Goal: Task Accomplishment & Management: Use online tool/utility

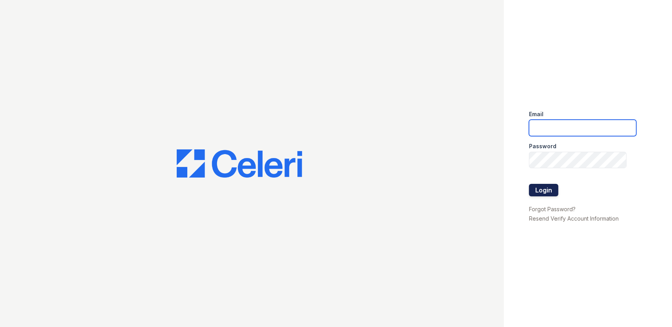
type input "[DOMAIN_NAME][EMAIL_ADDRESS][DOMAIN_NAME]"
click at [541, 193] on button "Login" at bounding box center [543, 190] width 29 height 13
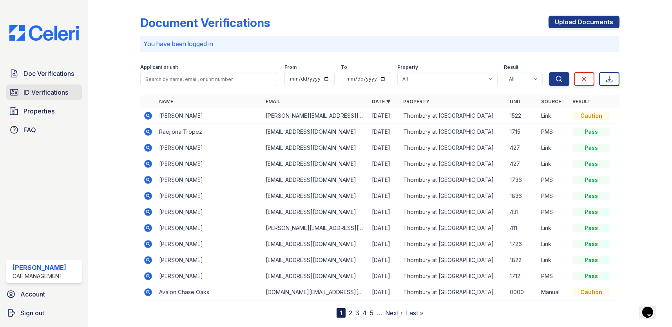
click at [40, 87] on link "ID Verifications" at bounding box center [44, 93] width 76 height 16
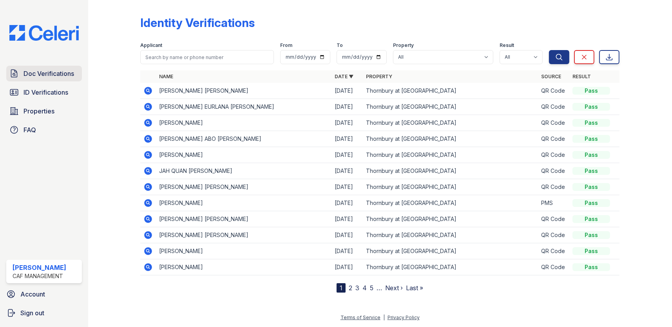
click at [43, 75] on span "Doc Verifications" at bounding box center [48, 73] width 51 height 9
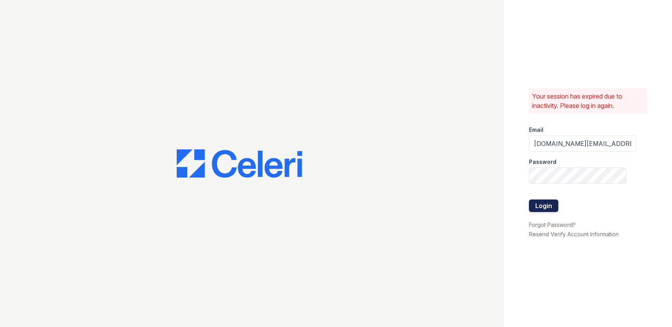
click at [544, 206] on button "Login" at bounding box center [543, 206] width 29 height 13
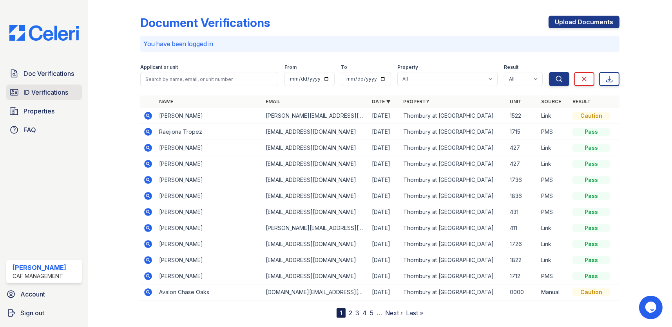
click at [40, 91] on span "ID Verifications" at bounding box center [45, 92] width 45 height 9
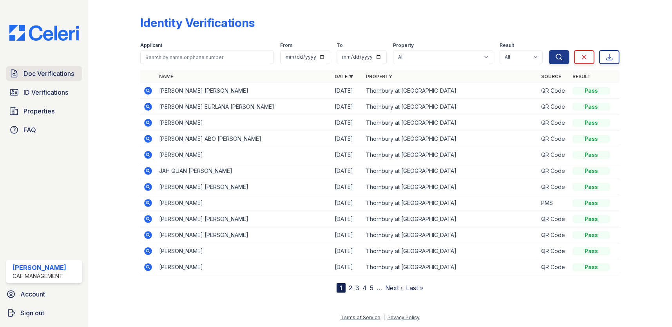
click at [46, 72] on span "Doc Verifications" at bounding box center [48, 73] width 51 height 9
